Goal: Transaction & Acquisition: Obtain resource

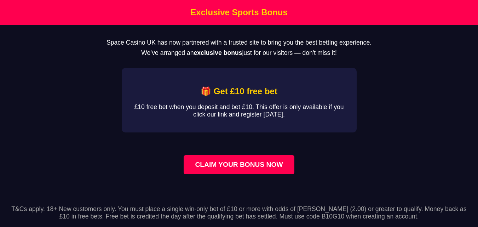
click at [231, 51] on strong "exclusive bonus" at bounding box center [218, 52] width 48 height 7
click at [282, 57] on p "We’ve arranged an exclusive bonus just for our visitors — don't miss it!" at bounding box center [238, 52] width 455 height 7
click at [247, 91] on h2 "🎁 Get £10 free bet" at bounding box center [239, 91] width 212 height 10
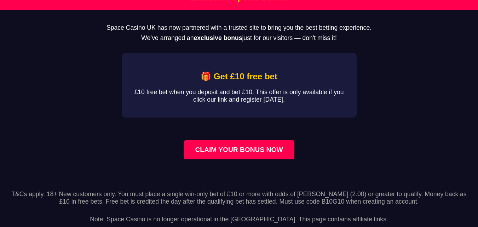
scroll to position [29, 0]
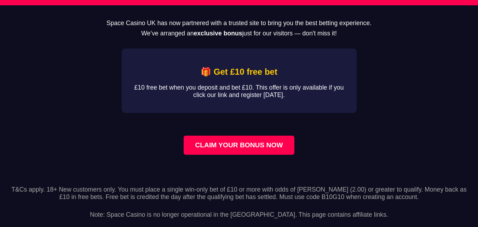
click at [229, 58] on div "🎁 Get £10 free bet £10 free bet when you deposit and bet £10. This offer is onl…" at bounding box center [239, 80] width 235 height 64
click at [237, 71] on div "🎁 Get £10 free bet £10 free bet when you deposit and bet £10. This offer is onl…" at bounding box center [239, 80] width 235 height 64
click at [238, 71] on div "🎁 Get £10 free bet £10 free bet when you deposit and bet £10. This offer is onl…" at bounding box center [239, 80] width 235 height 64
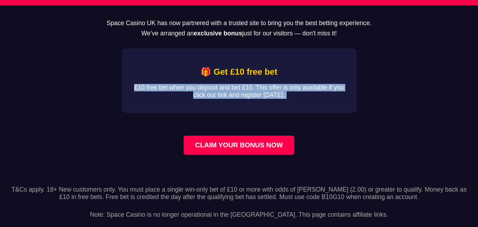
click at [238, 71] on div "🎁 Get £10 free bet £10 free bet when you deposit and bet £10. This offer is onl…" at bounding box center [239, 80] width 235 height 64
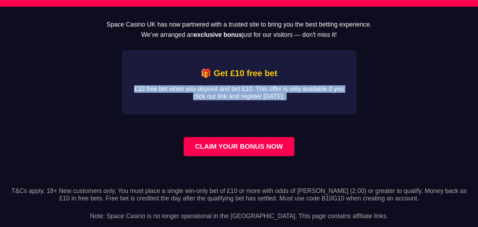
scroll to position [0, 0]
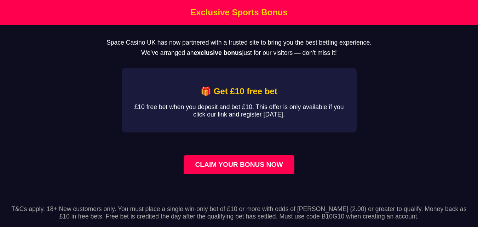
scroll to position [29, 0]
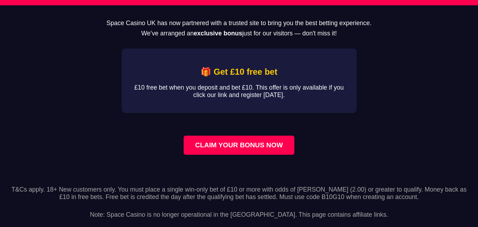
click at [225, 141] on link "CLAIM YOUR BONUS NOW" at bounding box center [239, 145] width 110 height 19
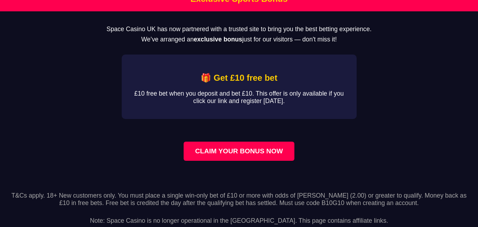
scroll to position [0, 0]
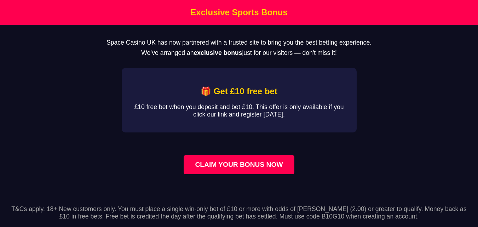
click at [257, 174] on link "CLAIM YOUR BONUS NOW" at bounding box center [239, 164] width 110 height 19
